Goal: Information Seeking & Learning: Learn about a topic

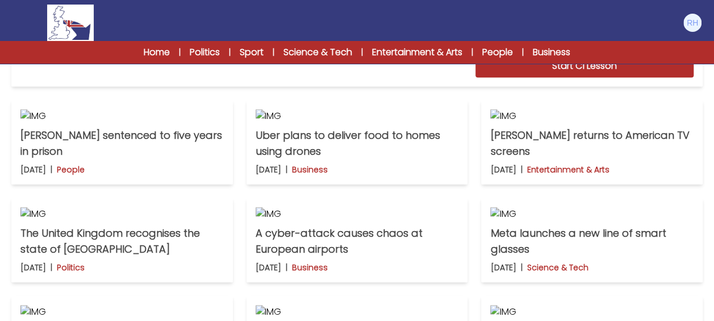
scroll to position [398, 0]
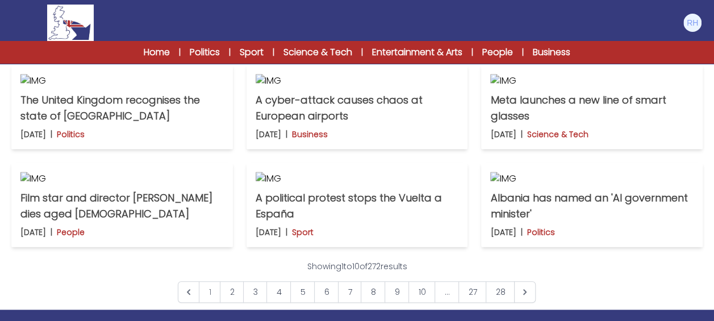
click at [330, 26] on p "Uber plans to deliver food to homes using drones" at bounding box center [357, 10] width 203 height 32
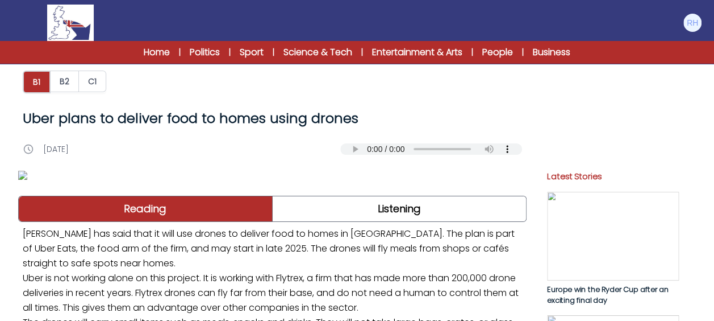
click at [232, 151] on div "[DATE]" at bounding box center [180, 148] width 315 height 11
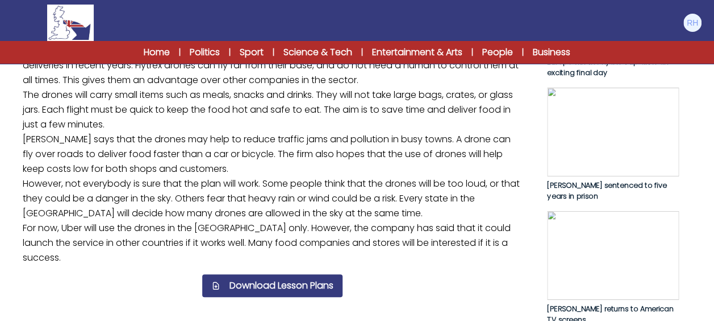
scroll to position [341, 0]
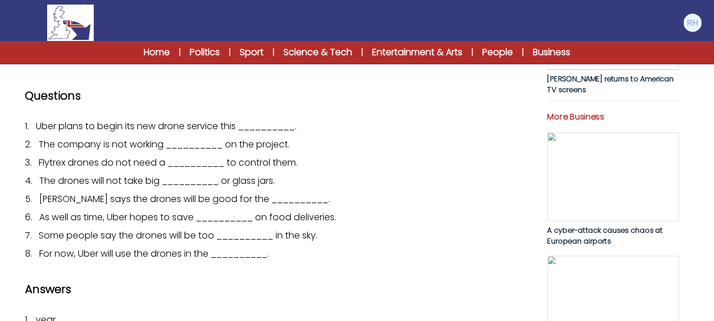
scroll to position [398, 0]
